Goal: Task Accomplishment & Management: Use online tool/utility

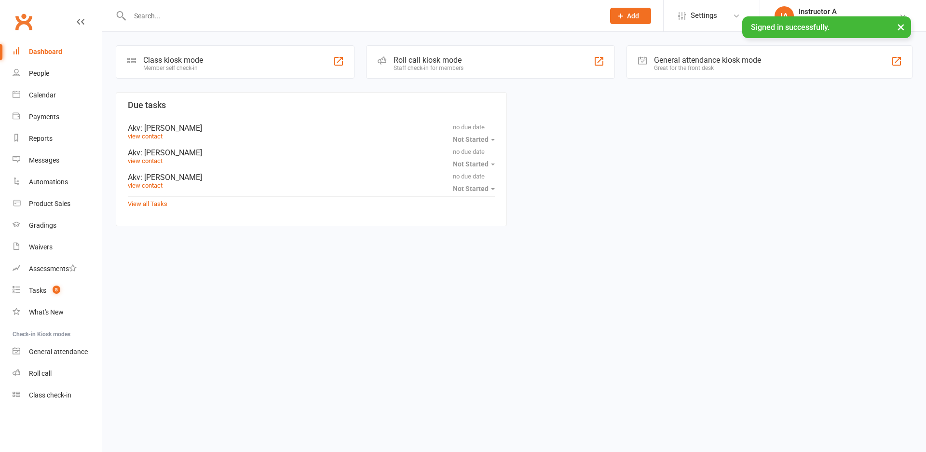
click at [455, 51] on div "Roll call kiosk mode Staff check-in for members" at bounding box center [490, 61] width 249 height 33
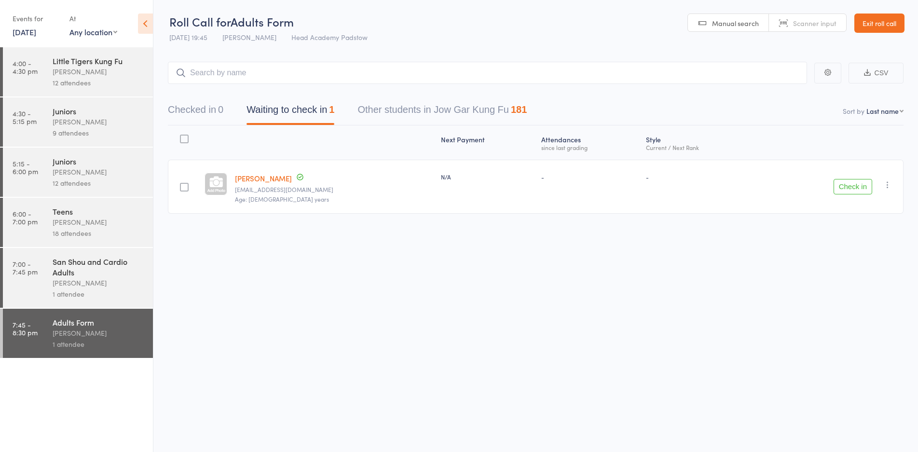
click at [106, 280] on div "[PERSON_NAME]" at bounding box center [99, 282] width 92 height 11
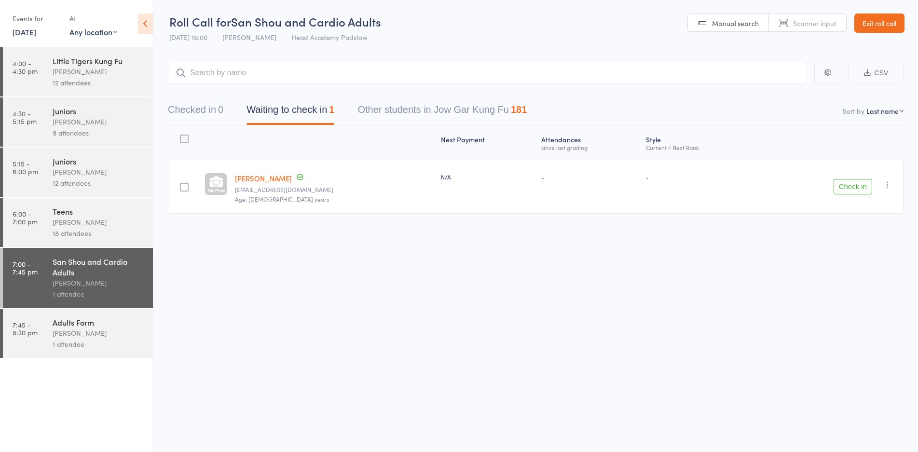
click at [852, 190] on button "Check in" at bounding box center [853, 186] width 39 height 15
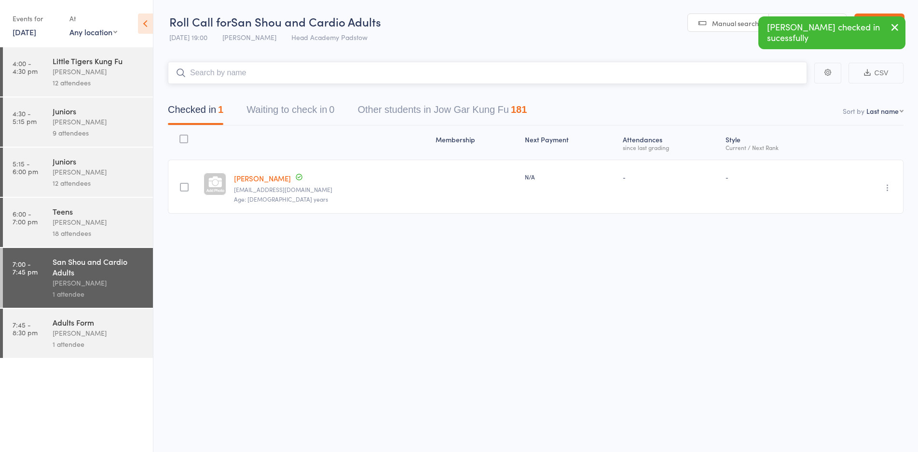
click at [245, 68] on input "search" at bounding box center [487, 73] width 639 height 22
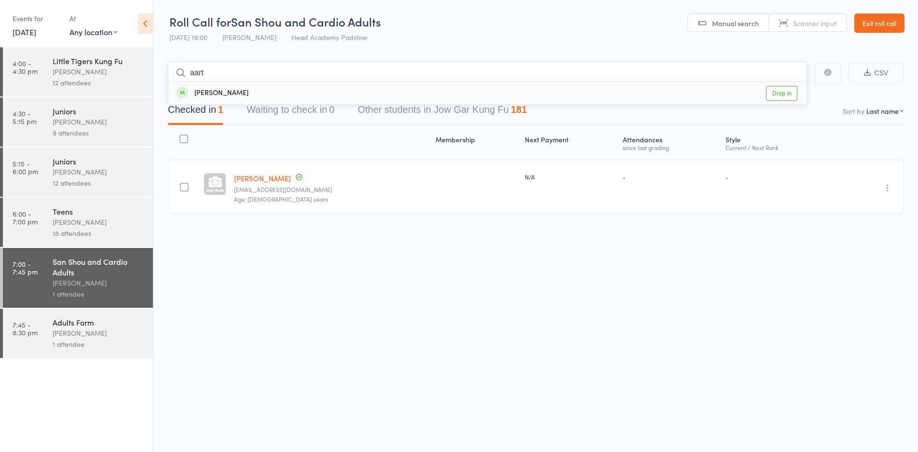
type input "aart"
click at [769, 93] on link "Drop in" at bounding box center [781, 93] width 31 height 15
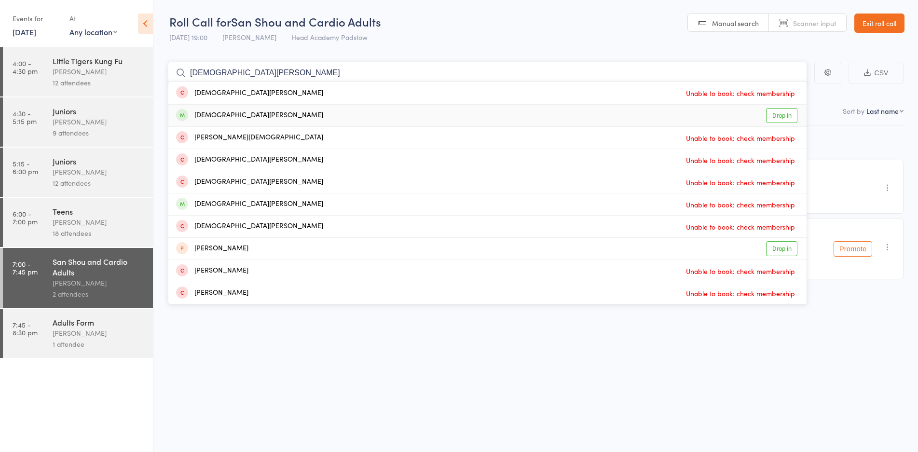
type input "christian h"
click at [783, 115] on link "Drop in" at bounding box center [781, 115] width 31 height 15
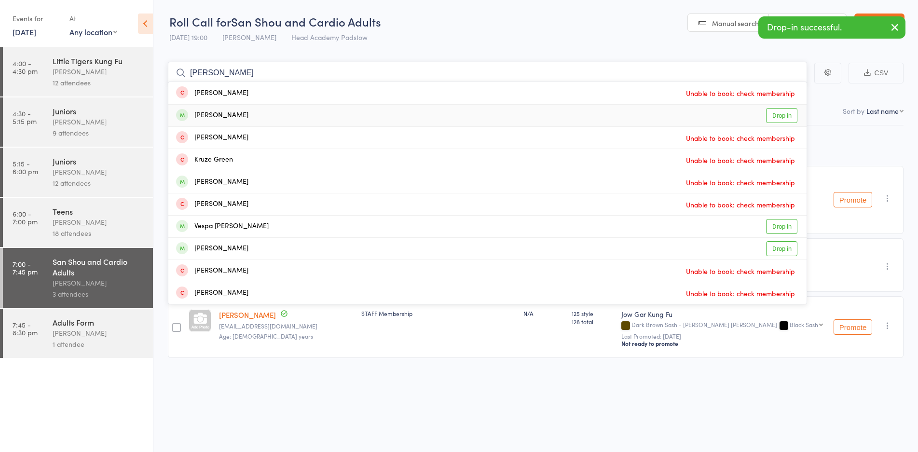
type input "greg"
click at [786, 117] on link "Drop in" at bounding box center [781, 115] width 31 height 15
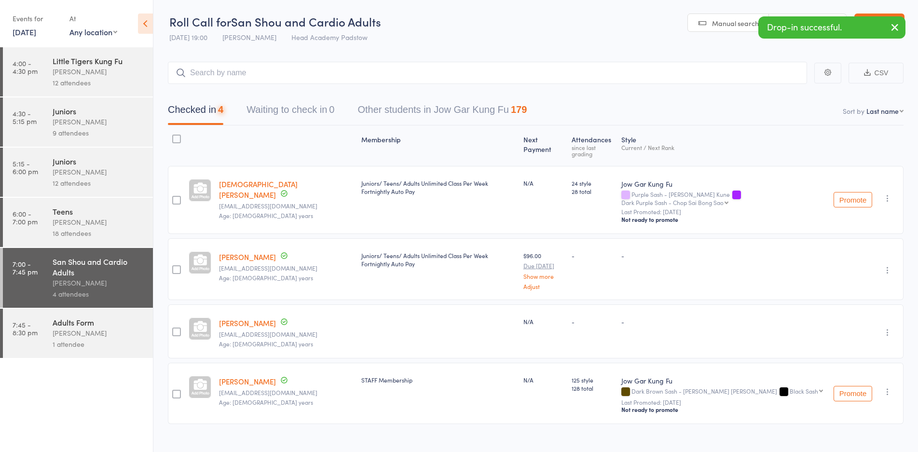
click at [59, 337] on div "James Agius" at bounding box center [99, 333] width 92 height 11
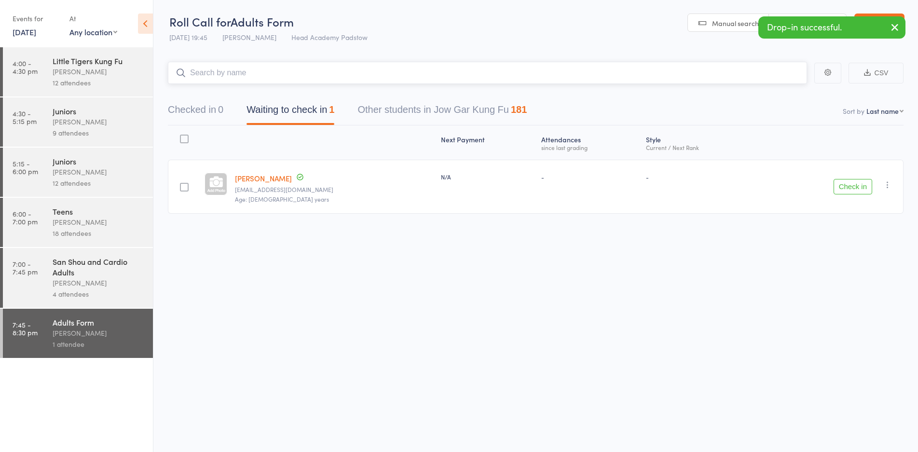
click at [201, 115] on button "Checked in 0" at bounding box center [195, 112] width 55 height 26
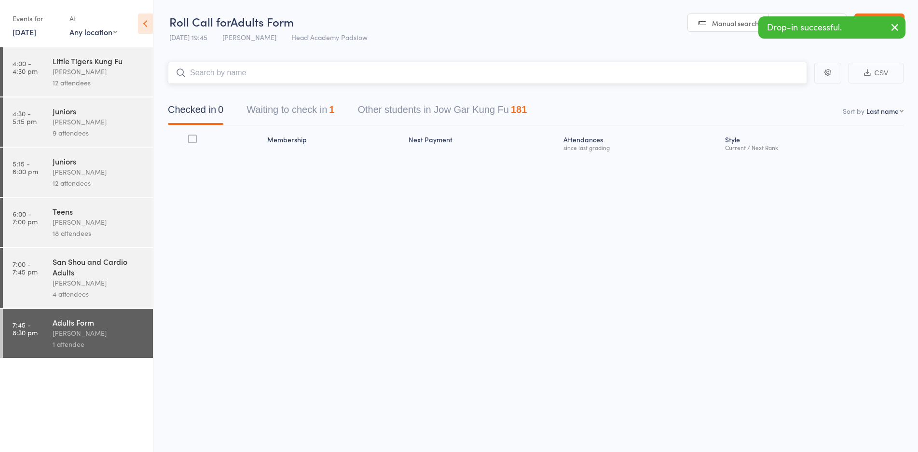
click at [218, 76] on input "search" at bounding box center [487, 73] width 639 height 22
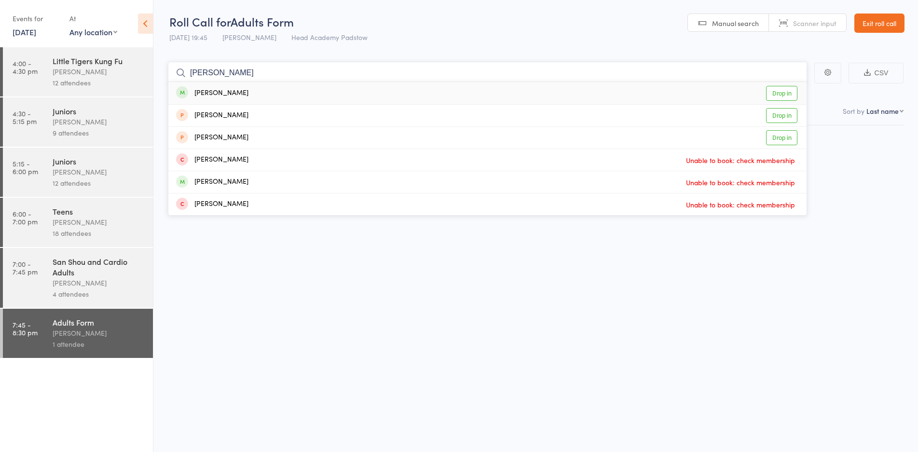
type input "aaron s"
click at [776, 92] on link "Drop in" at bounding box center [781, 93] width 31 height 15
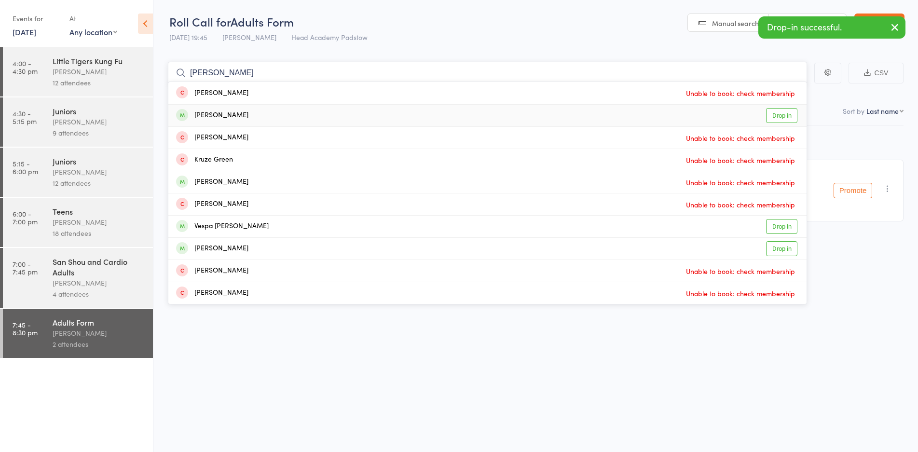
type input "greg"
click at [771, 114] on link "Drop in" at bounding box center [781, 115] width 31 height 15
